Goal: Find specific page/section: Find specific page/section

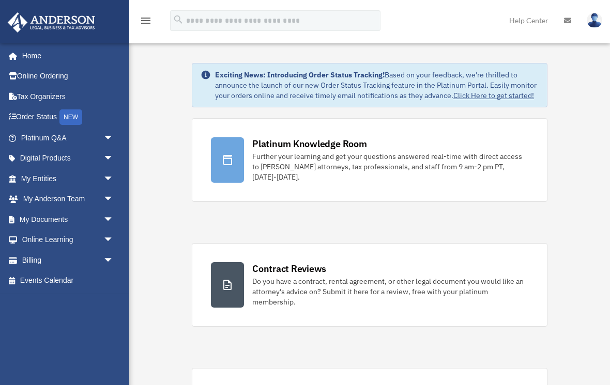
click at [103, 217] on span "arrow_drop_down" at bounding box center [113, 219] width 21 height 21
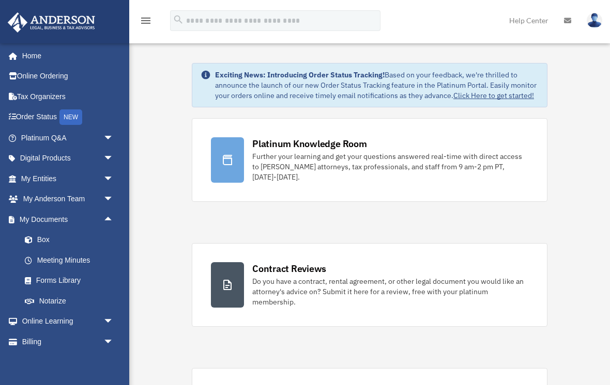
click at [50, 239] on link "Box" at bounding box center [71, 240] width 115 height 21
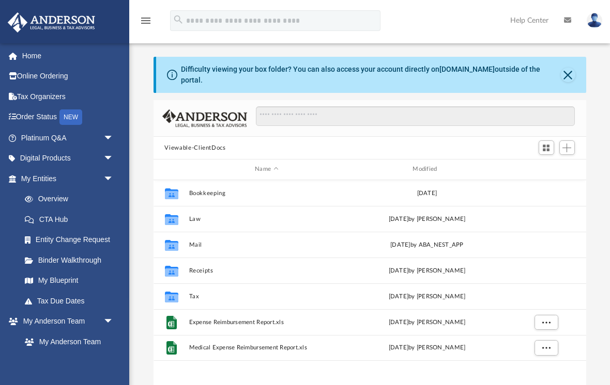
scroll to position [235, 432]
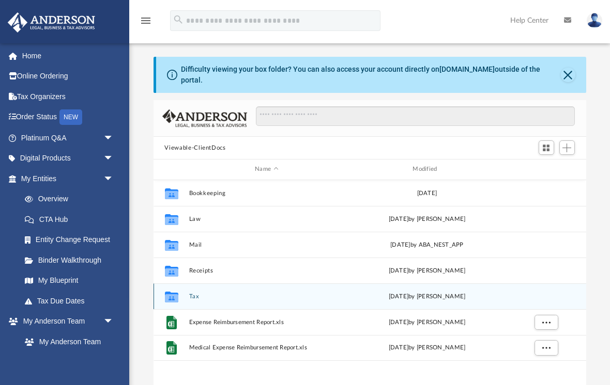
click at [190, 293] on button "Tax" at bounding box center [266, 296] width 155 height 7
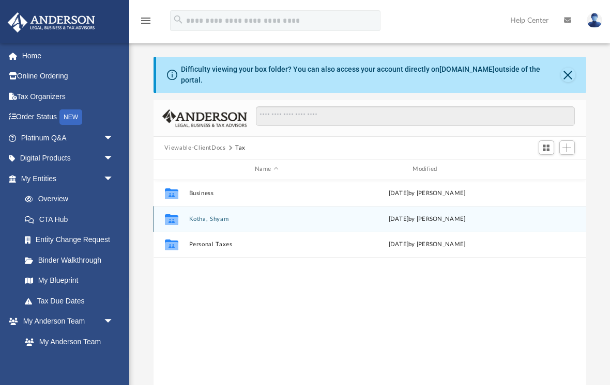
click at [217, 216] on button "Kotha, Shyam" at bounding box center [266, 219] width 155 height 7
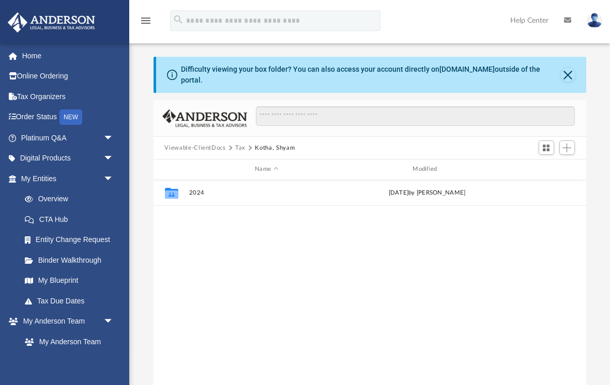
click at [240, 144] on button "Tax" at bounding box center [240, 148] width 10 height 9
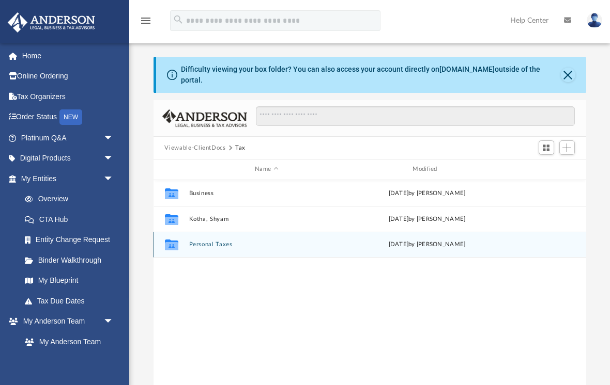
click at [240, 241] on button "Personal Taxes" at bounding box center [266, 244] width 155 height 7
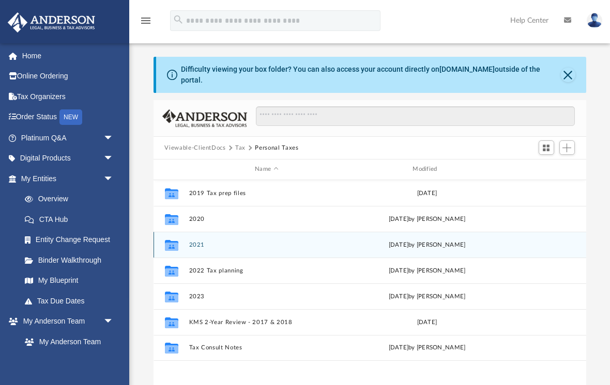
click at [233, 242] on button "2021" at bounding box center [266, 245] width 155 height 7
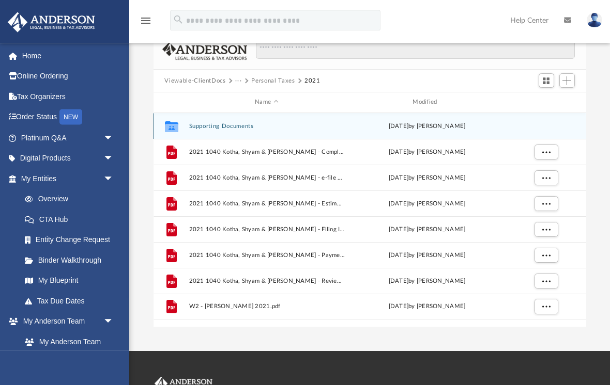
scroll to position [59, 0]
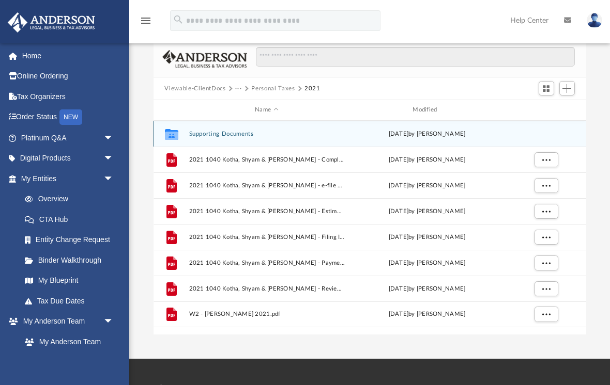
click at [242, 131] on button "Supporting Documents" at bounding box center [266, 134] width 155 height 7
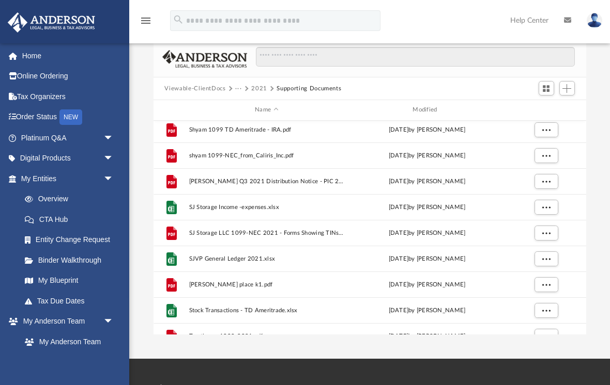
scroll to position [755, 0]
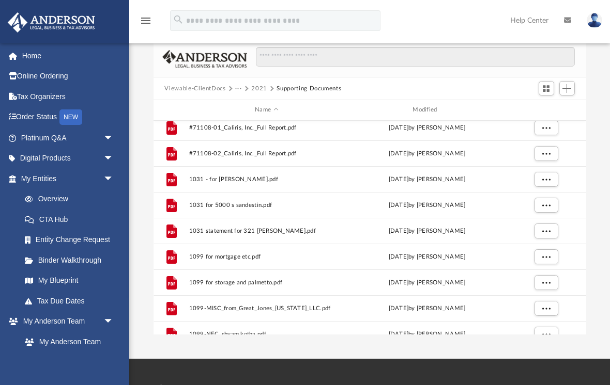
click at [254, 84] on button "2021" at bounding box center [259, 88] width 16 height 9
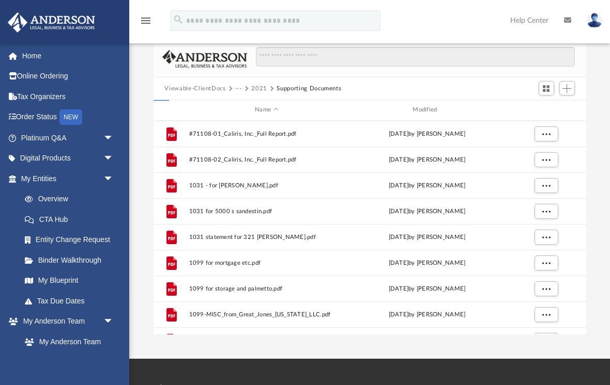
scroll to position [0, 0]
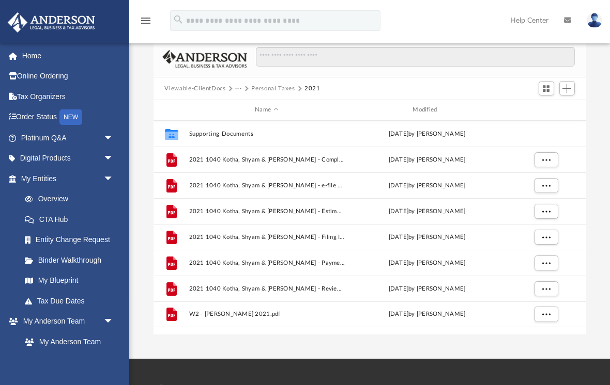
click at [263, 84] on button "Personal Taxes" at bounding box center [272, 88] width 43 height 9
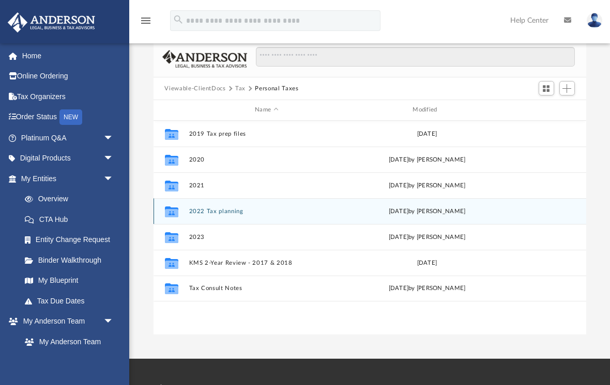
click at [227, 208] on button "2022 Tax planning" at bounding box center [266, 211] width 155 height 7
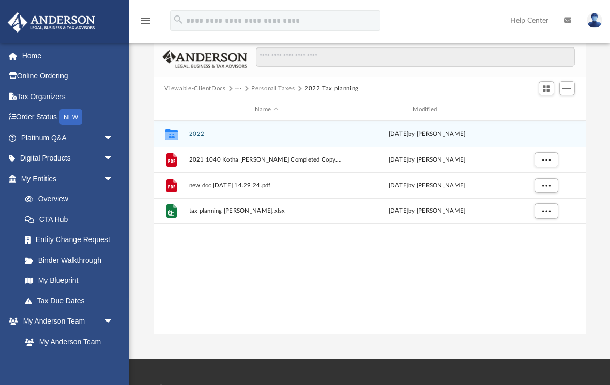
click at [194, 131] on button "2022" at bounding box center [266, 134] width 155 height 7
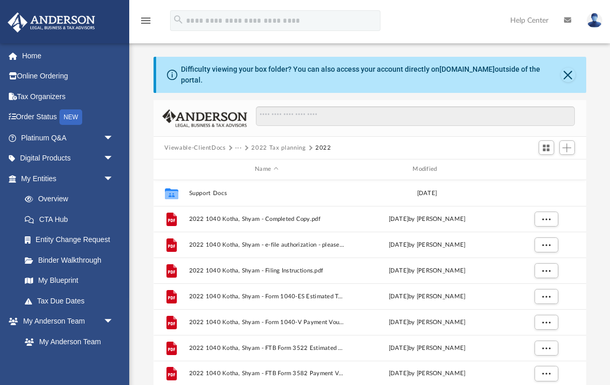
click at [263, 144] on button "2022 Tax planning" at bounding box center [278, 148] width 54 height 9
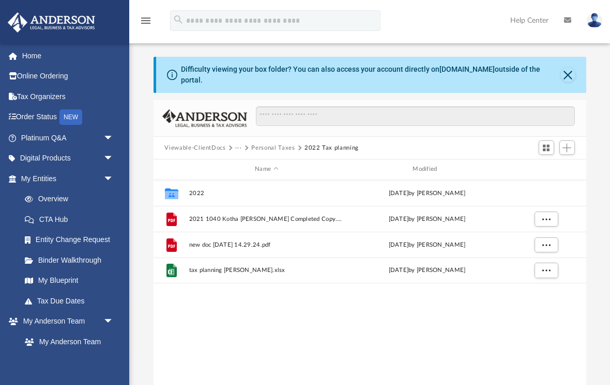
click at [270, 144] on button "Personal Taxes" at bounding box center [272, 148] width 43 height 9
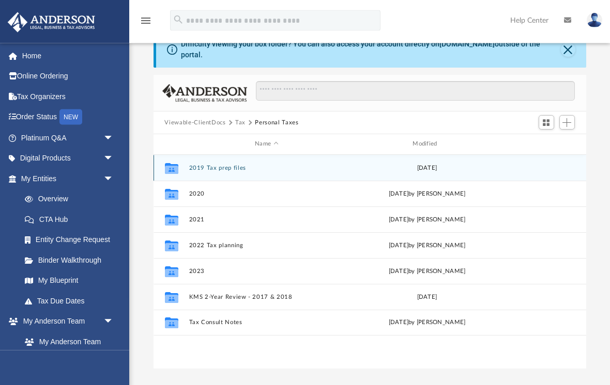
scroll to position [25, 0]
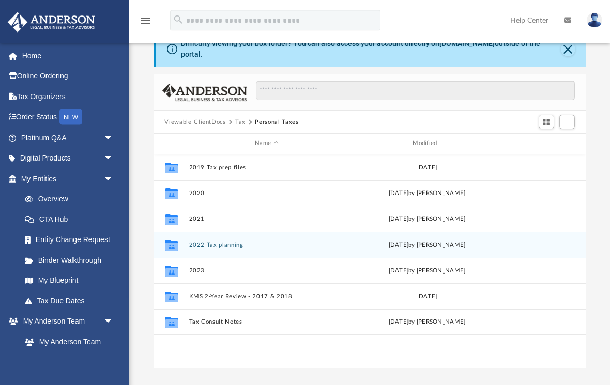
click at [231, 242] on button "2022 Tax planning" at bounding box center [266, 245] width 155 height 7
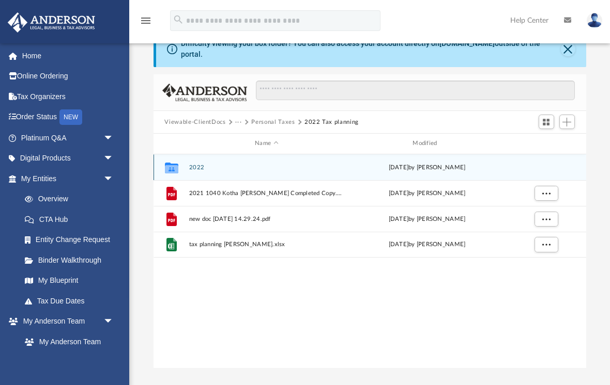
click at [200, 164] on button "2022" at bounding box center [266, 167] width 155 height 7
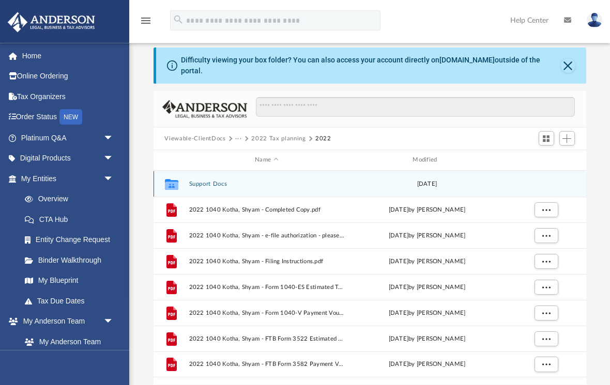
scroll to position [9, 0]
click at [216, 181] on button "Support Docs" at bounding box center [266, 184] width 155 height 7
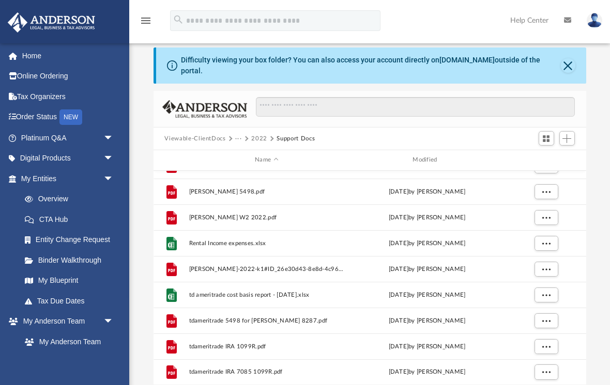
scroll to position [612, 0]
click at [253, 134] on button "2022" at bounding box center [259, 138] width 16 height 9
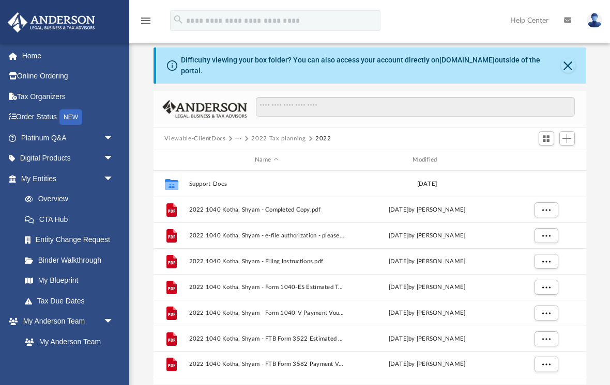
click at [262, 134] on button "2022 Tax planning" at bounding box center [278, 138] width 54 height 9
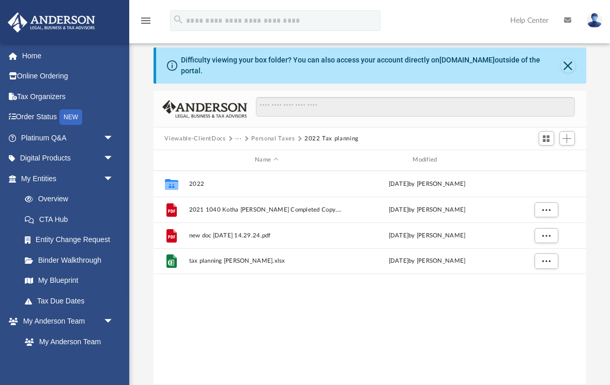
click at [259, 134] on button "Personal Taxes" at bounding box center [272, 138] width 43 height 9
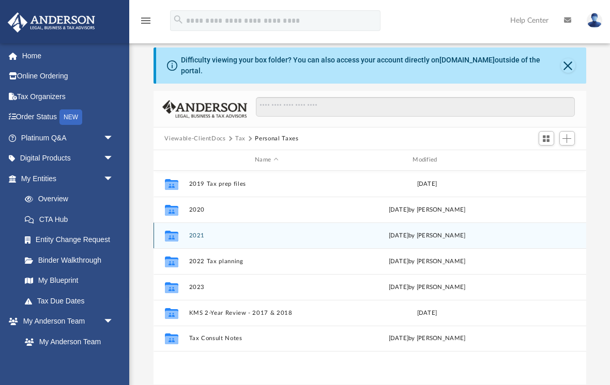
click at [192, 232] on button "2021" at bounding box center [266, 235] width 155 height 7
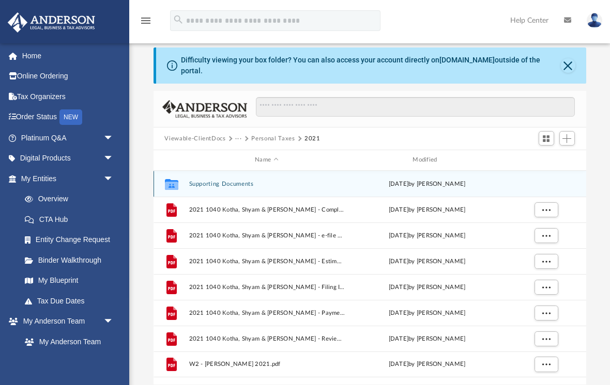
click at [237, 181] on button "Supporting Documents" at bounding box center [266, 184] width 155 height 7
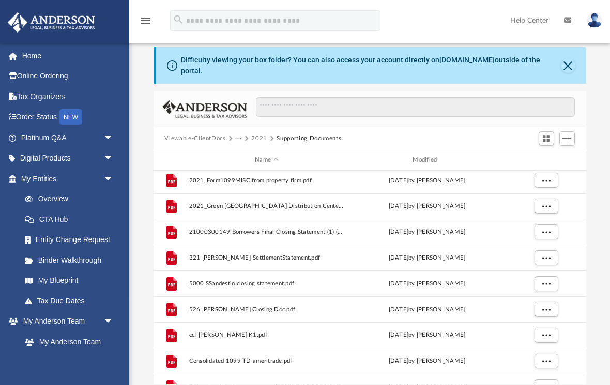
scroll to position [313, 0]
click at [189, 134] on button "Viewable-ClientDocs" at bounding box center [194, 138] width 61 height 9
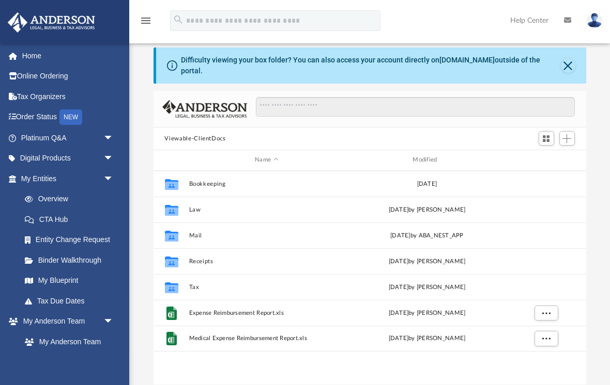
scroll to position [0, 0]
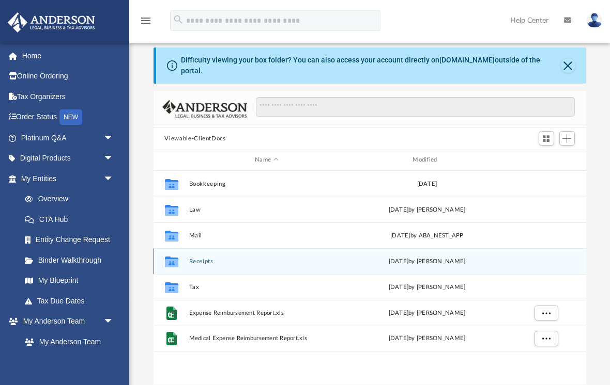
click at [200, 258] on button "Receipts" at bounding box center [266, 261] width 155 height 7
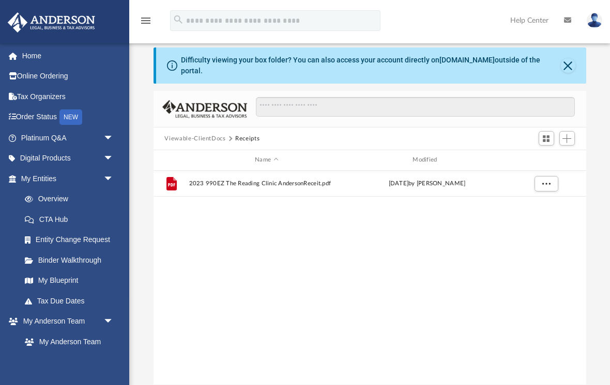
click at [193, 134] on button "Viewable-ClientDocs" at bounding box center [194, 138] width 61 height 9
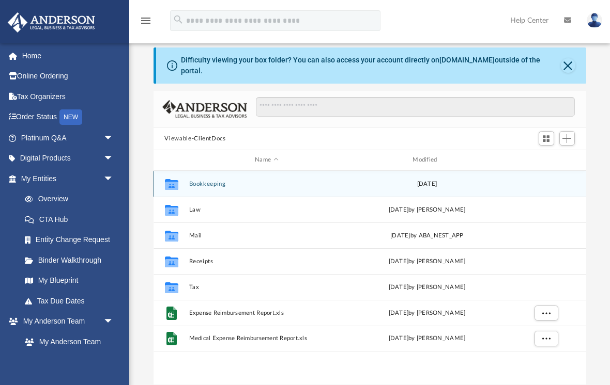
click at [212, 181] on button "Bookkeeping" at bounding box center [266, 184] width 155 height 7
